Goal: Task Accomplishment & Management: Use online tool/utility

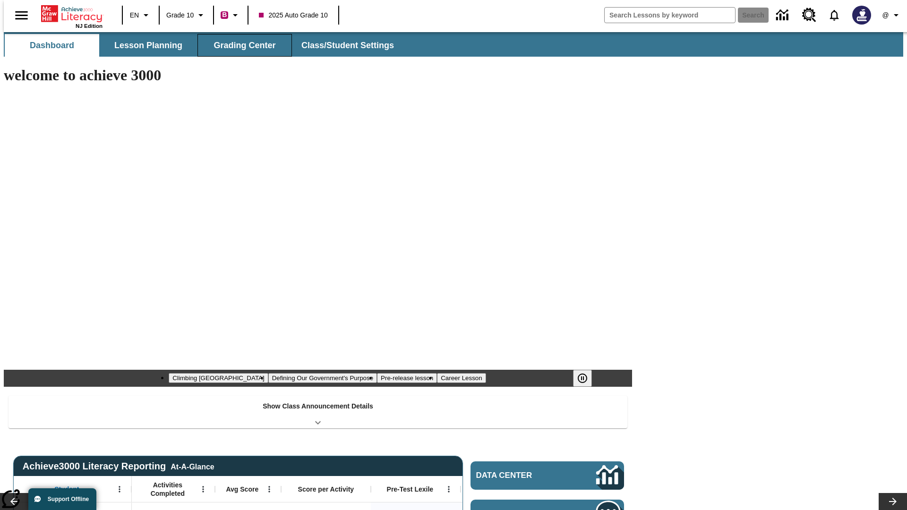
click at [241, 45] on button "Grading Center" at bounding box center [244, 45] width 94 height 23
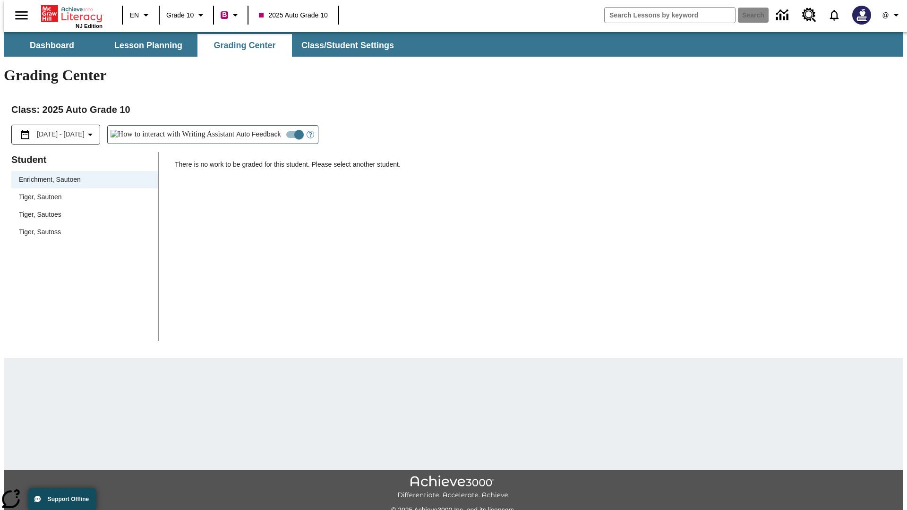
click at [81, 192] on span "Tiger, Sautoen" at bounding box center [84, 197] width 131 height 10
click at [309, 132] on icon "Open Help for Writing Assistant" at bounding box center [310, 134] width 3 height 5
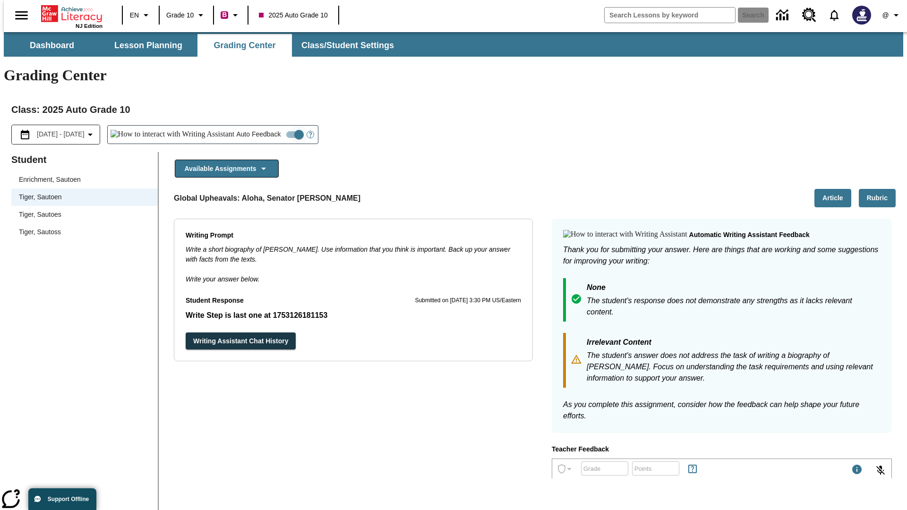
click at [272, 126] on input "Auto Feedback" at bounding box center [299, 135] width 54 height 18
checkbox input "false"
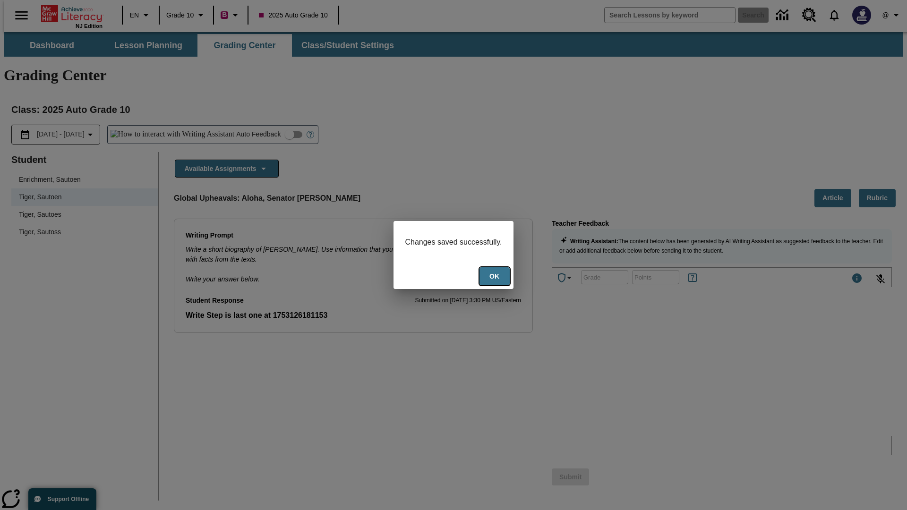
click at [495, 277] on button "Ok" at bounding box center [494, 276] width 30 height 18
